Goal: Task Accomplishment & Management: Manage account settings

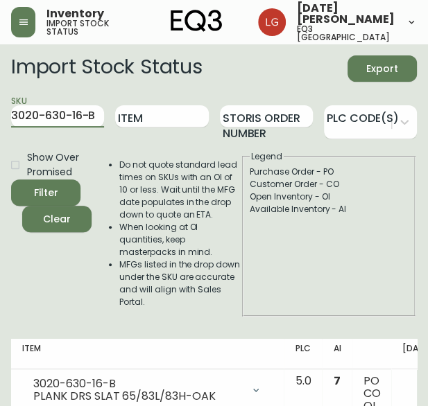
scroll to position [0, 82]
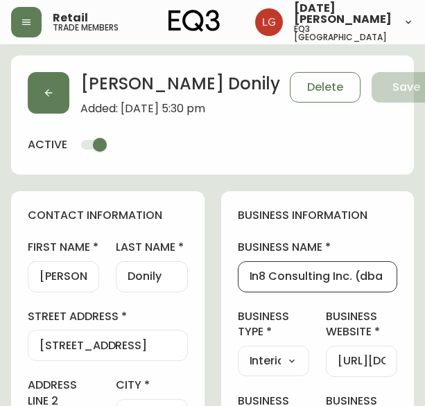
select select "BC"
select select "CA"
select select "CA_EN"
select select "Other"
select select "Interior Designer"
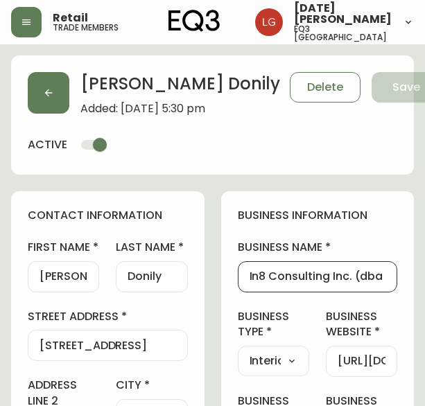
select select "cjw10z96p001r6gs00juufhhe"
select select "false"
click at [30, 92] on button "button" at bounding box center [49, 93] width 42 height 42
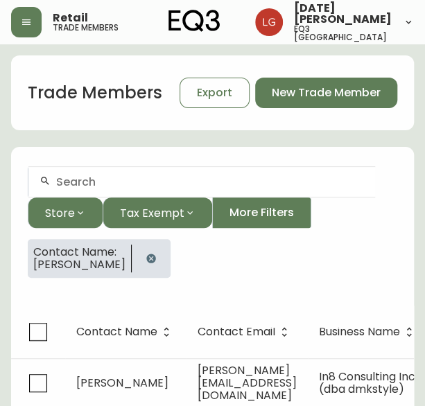
click at [137, 258] on button "button" at bounding box center [151, 259] width 28 height 28
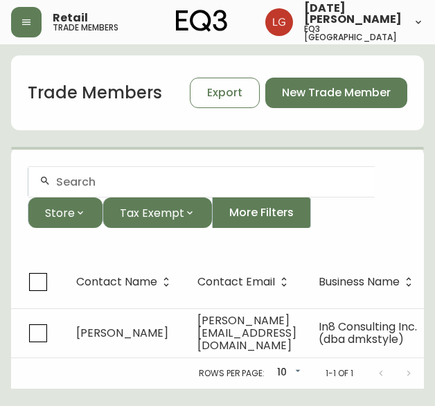
click at [118, 189] on div at bounding box center [201, 181] width 346 height 31
paste input "[EMAIL_ADDRESS][PERSON_NAME][DOMAIN_NAME]"
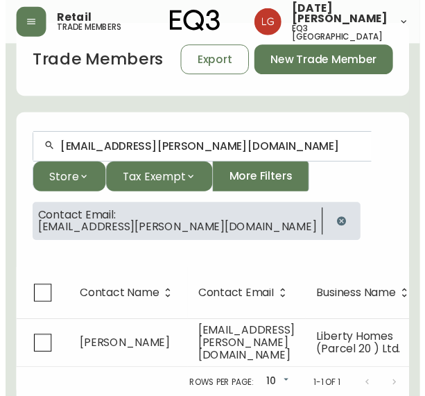
scroll to position [42, 0]
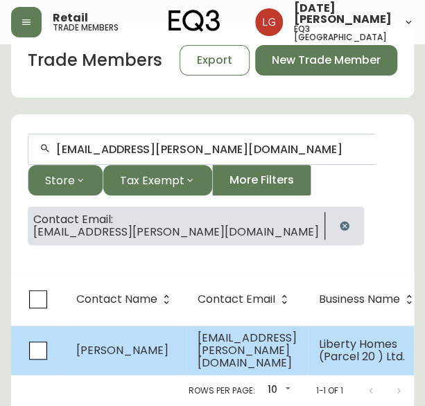
type input "[EMAIL_ADDRESS][PERSON_NAME][DOMAIN_NAME]"
click at [163, 339] on td "[PERSON_NAME]" at bounding box center [125, 350] width 121 height 49
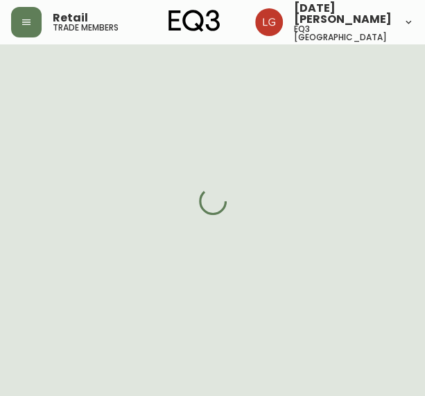
select select "BC"
select select "CA"
select select "CA_EN"
select select "Other"
select select "Home Builder"
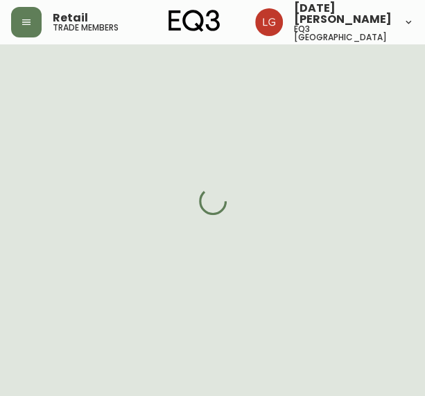
select select "cjw10z96p001r6gs00juufhhe"
select select "false"
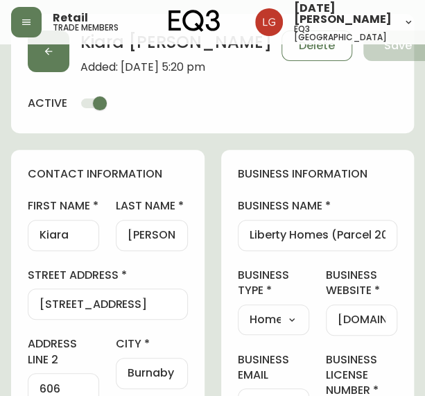
drag, startPoint x: 247, startPoint y: 235, endPoint x: 290, endPoint y: 238, distance: 43.1
click at [290, 238] on div "Liberty Homes (Parcel 20 ) Ltd." at bounding box center [318, 235] width 160 height 31
drag, startPoint x: 292, startPoint y: 235, endPoint x: 181, endPoint y: 228, distance: 111.1
